Goal: Task Accomplishment & Management: Use online tool/utility

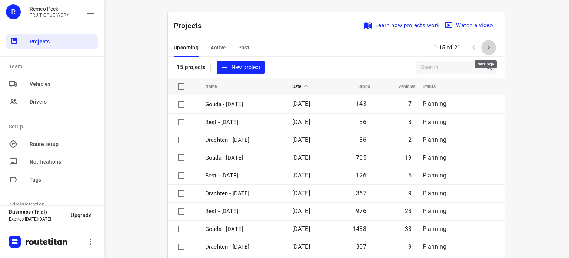
click at [486, 43] on icon "button" at bounding box center [488, 47] width 9 height 9
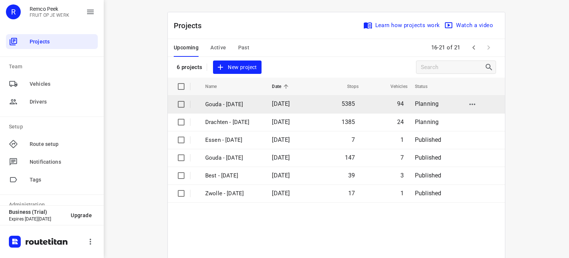
click at [225, 108] on p "Gouda - Monday" at bounding box center [233, 104] width 56 height 9
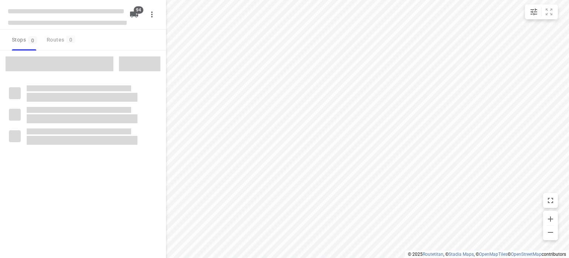
checkbox input "true"
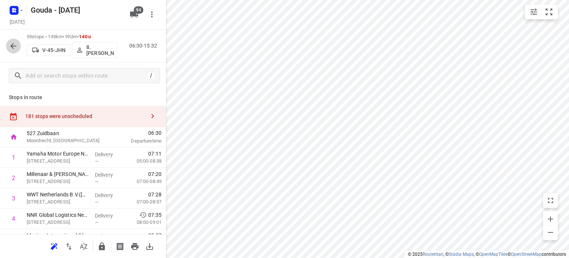
click at [6, 46] on button "button" at bounding box center [13, 46] width 15 height 15
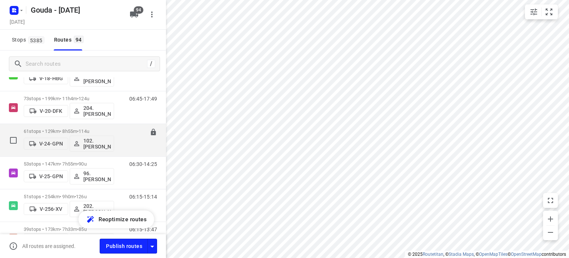
scroll to position [296, 0]
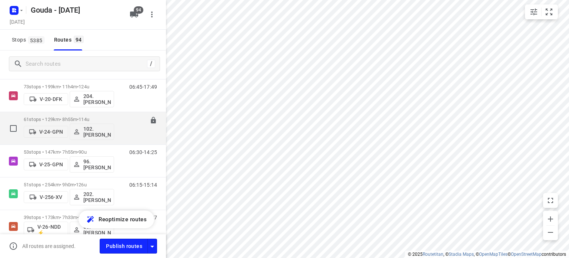
click at [72, 120] on p "61 stops • 129km • 8h55m • 114u" at bounding box center [69, 119] width 90 height 6
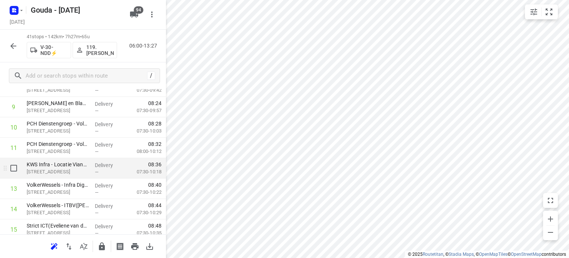
scroll to position [28, 0]
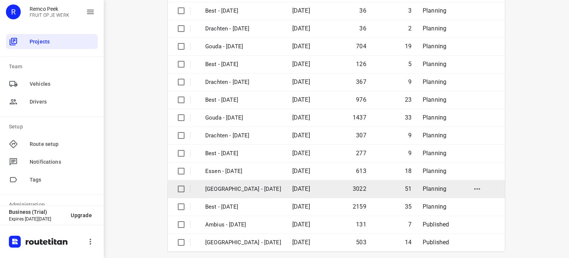
scroll to position [117, 0]
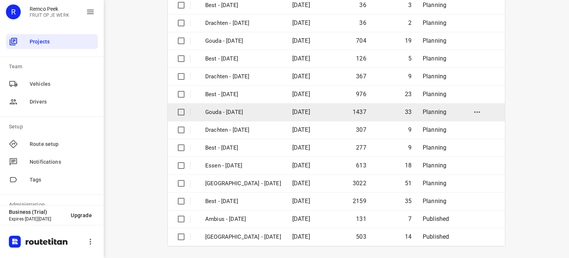
click at [228, 110] on p "Gouda - [DATE]" at bounding box center [243, 112] width 76 height 9
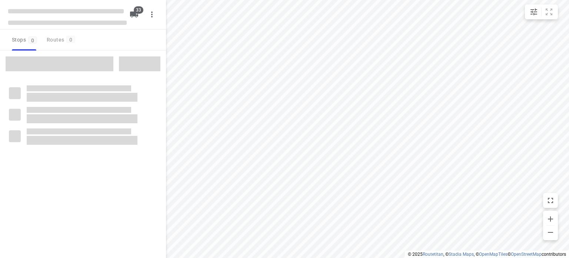
checkbox input "true"
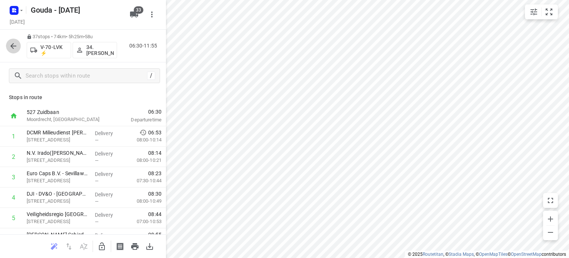
click at [13, 42] on icon "button" at bounding box center [13, 46] width 9 height 9
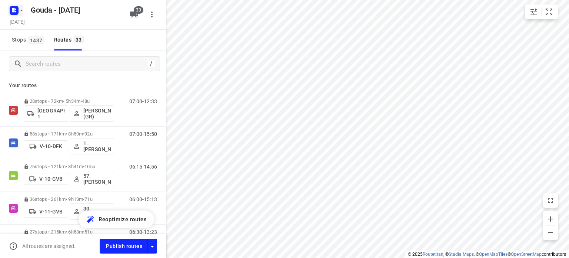
click at [12, 7] on rect "button" at bounding box center [14, 10] width 9 height 9
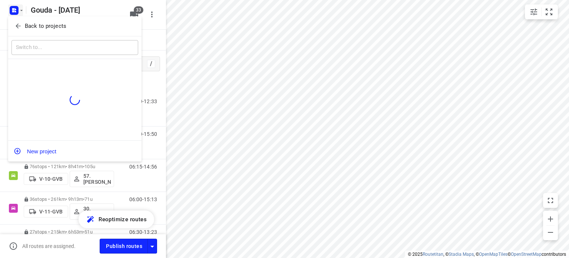
click at [18, 18] on div "Back to projects" at bounding box center [74, 26] width 133 height 20
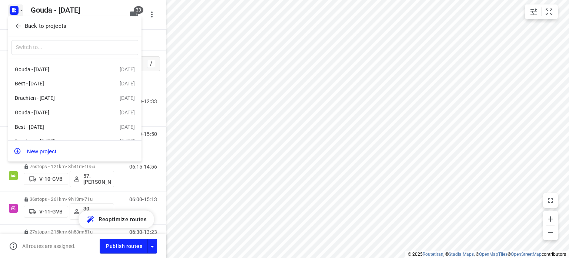
click at [19, 21] on button "Back to projects" at bounding box center [74, 26] width 127 height 12
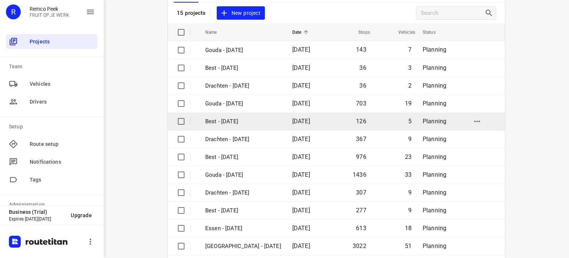
scroll to position [37, 0]
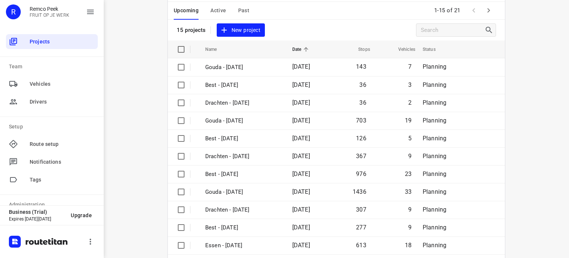
click at [219, 9] on span "Active" at bounding box center [218, 10] width 16 height 9
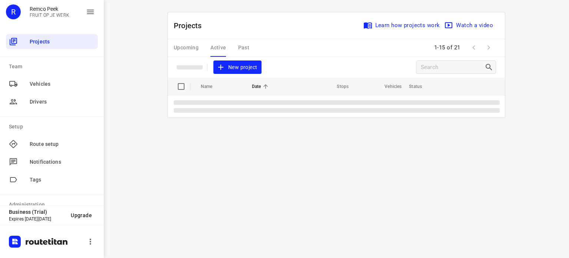
scroll to position [0, 0]
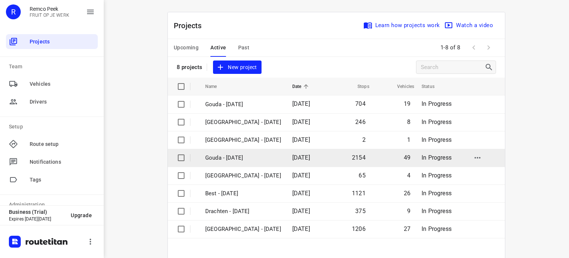
click at [239, 157] on p "Gouda - [DATE]" at bounding box center [243, 157] width 76 height 9
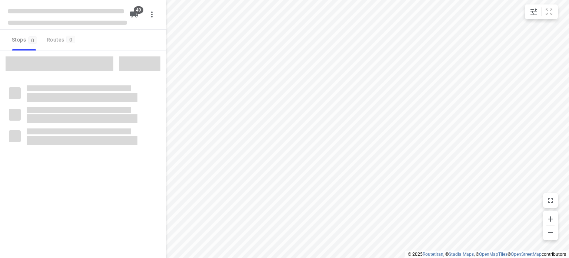
checkbox input "true"
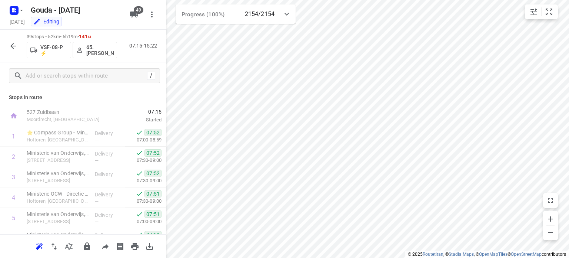
click at [292, 15] on div "i © 2025 Routetitan , © Stadia Maps , © OpenMapTiles © OpenStreetMap contributo…" at bounding box center [284, 129] width 569 height 258
click at [296, 257] on html "i © 2025 Routetitan , © Stadia Maps , © OpenMapTiles © OpenStreetMap contributo…" at bounding box center [284, 129] width 569 height 258
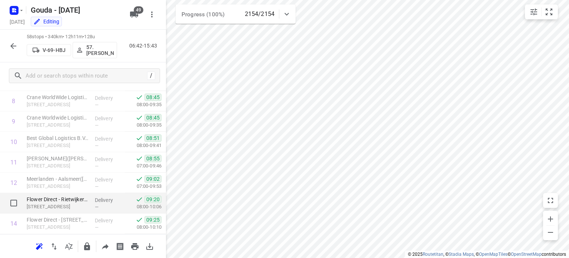
scroll to position [185, 0]
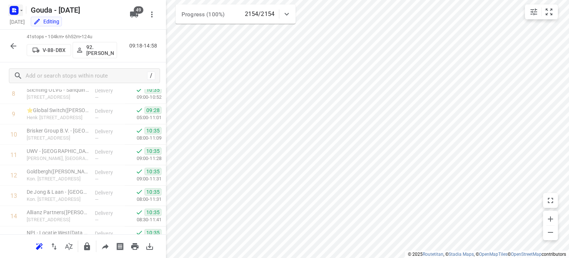
click at [15, 9] on icon "button" at bounding box center [15, 9] width 2 height 2
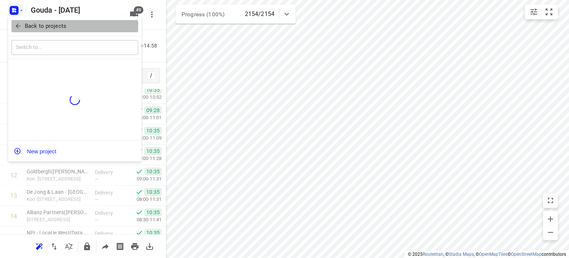
click at [24, 22] on span "Back to projects" at bounding box center [74, 26] width 121 height 9
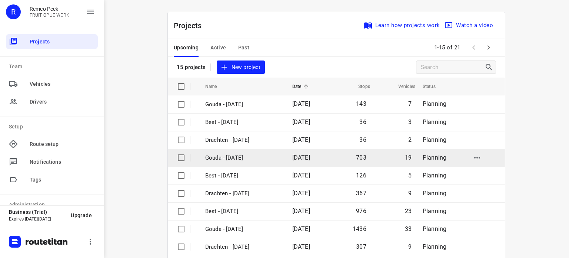
scroll to position [111, 0]
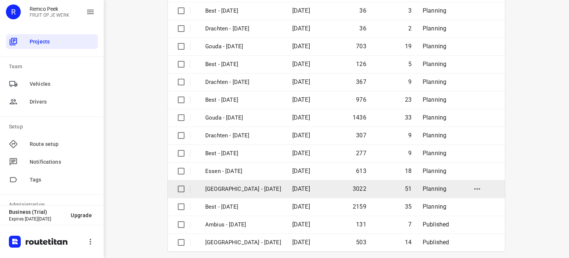
click at [230, 188] on p "[GEOGRAPHIC_DATA] - [DATE]" at bounding box center [243, 189] width 76 height 9
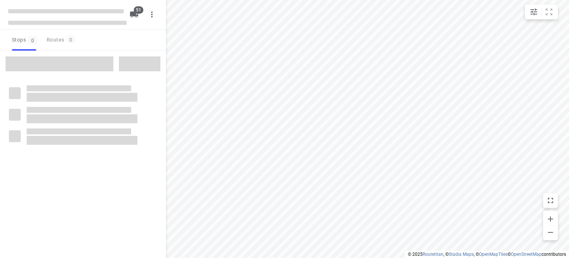
checkbox input "true"
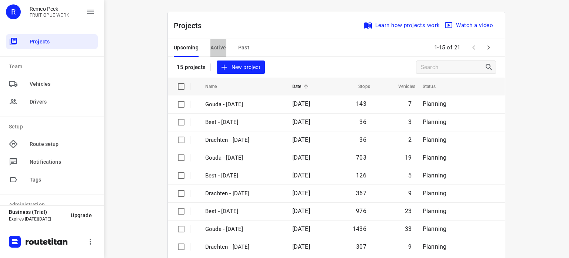
click at [215, 47] on span "Active" at bounding box center [218, 47] width 16 height 9
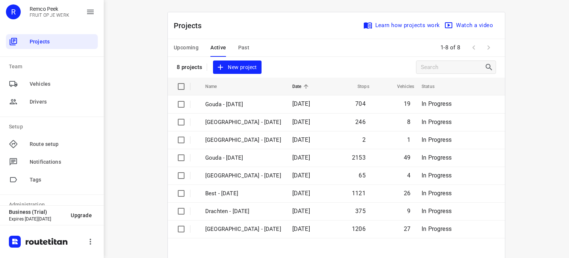
click at [186, 49] on span "Upcoming" at bounding box center [186, 47] width 25 height 9
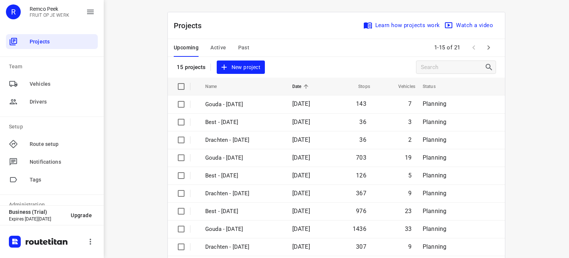
click at [484, 46] on icon "button" at bounding box center [488, 47] width 9 height 9
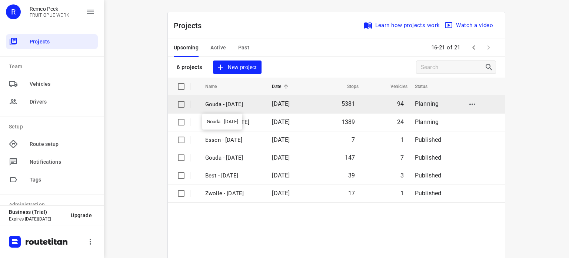
click at [234, 100] on p "Gouda - Monday" at bounding box center [233, 104] width 56 height 9
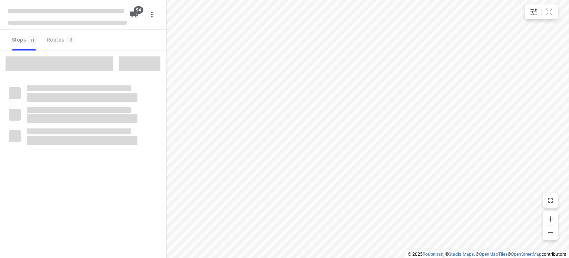
checkbox input "true"
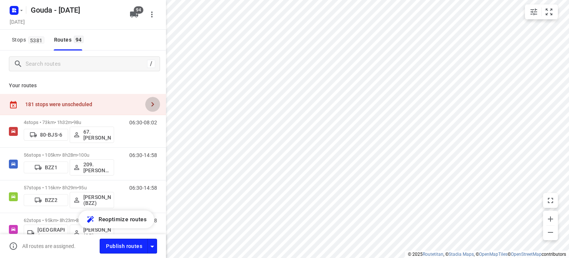
click at [148, 101] on icon "button" at bounding box center [152, 104] width 9 height 9
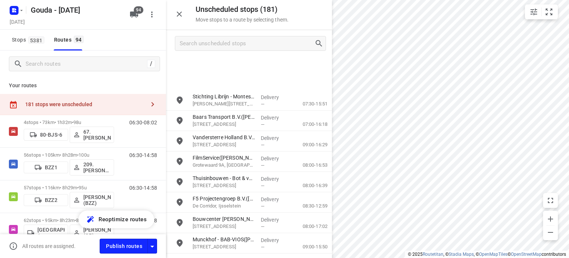
scroll to position [445, 0]
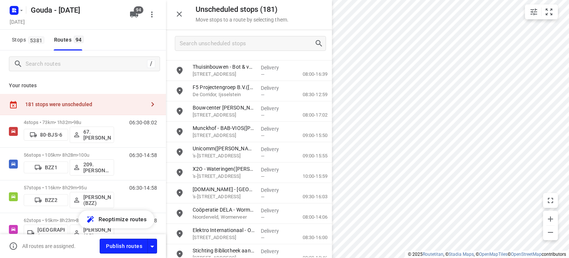
click at [179, 18] on icon "button" at bounding box center [179, 14] width 9 height 9
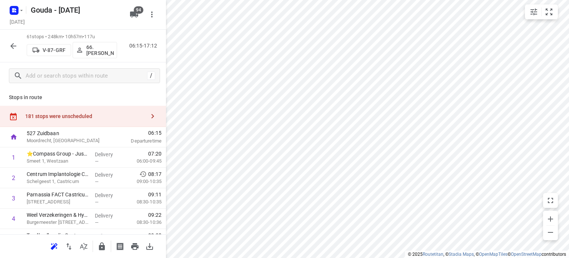
click at [312, 0] on html "i © 2025 Routetitan , © Stadia Maps , © OpenMapTiles © OpenStreetMap contributo…" at bounding box center [284, 129] width 569 height 258
